Goal: Use online tool/utility: Use online tool/utility

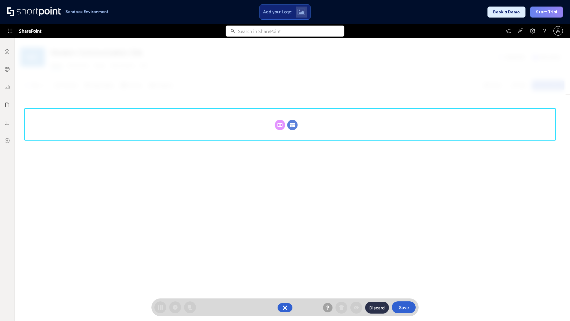
click at [292, 125] on circle at bounding box center [292, 125] width 10 height 10
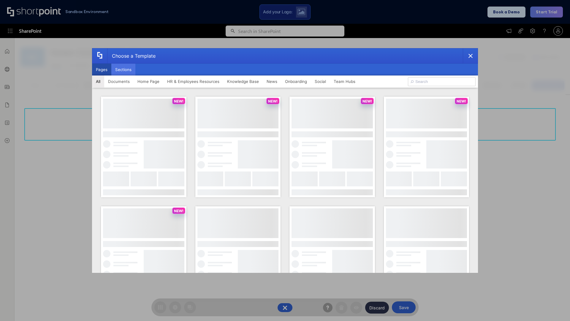
click at [123, 69] on button "Sections" at bounding box center [123, 70] width 24 height 12
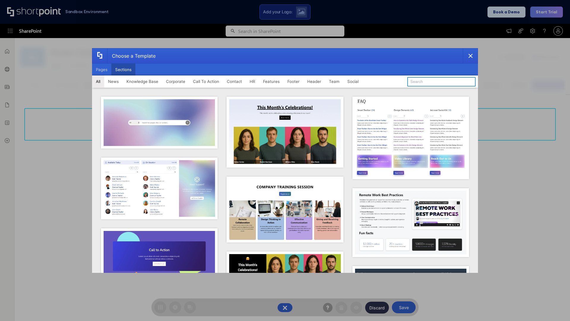
type input "CTA 2"
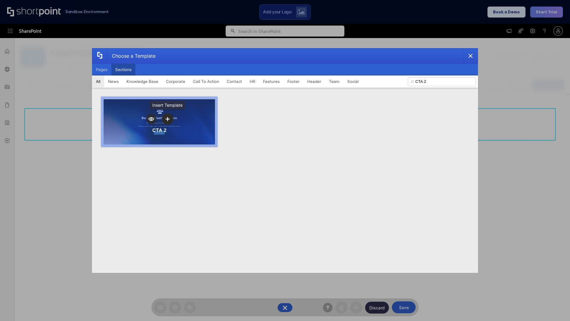
click at [167, 119] on icon "template selector" at bounding box center [167, 119] width 4 height 4
